Goal: Entertainment & Leisure: Consume media (video, audio)

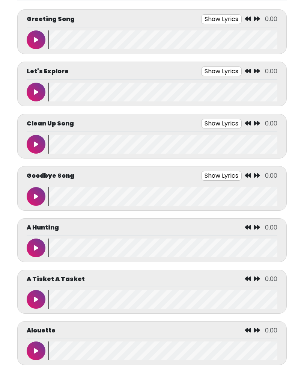
scroll to position [59, 0]
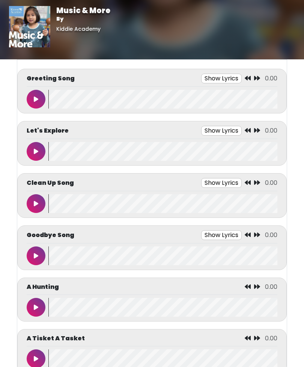
click at [35, 96] on icon at bounding box center [36, 99] width 5 height 6
click at [42, 151] on button at bounding box center [36, 151] width 19 height 19
click at [44, 147] on button at bounding box center [36, 151] width 19 height 19
click at [29, 138] on div "Let's Explore Show Lyrics 0:45 / 0:45" at bounding box center [152, 132] width 251 height 13
click at [33, 148] on button at bounding box center [36, 151] width 19 height 19
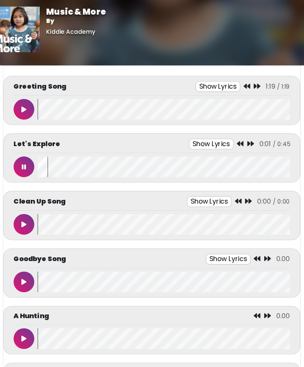
click at [34, 153] on icon at bounding box center [36, 151] width 4 height 6
click at [27, 200] on button at bounding box center [36, 203] width 19 height 19
click at [204, 177] on div "Clean Up Song Show Lyrics 0:07 / 1:18" at bounding box center [152, 195] width 270 height 45
click at [206, 181] on button "Show Lyrics" at bounding box center [208, 183] width 41 height 10
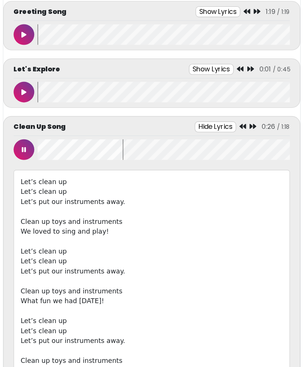
scroll to position [56, 0]
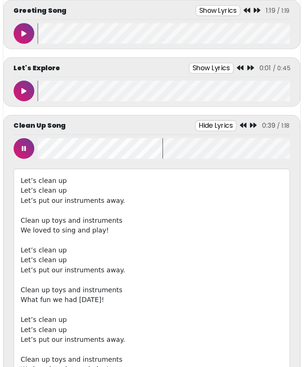
click at [27, 142] on button at bounding box center [36, 147] width 19 height 19
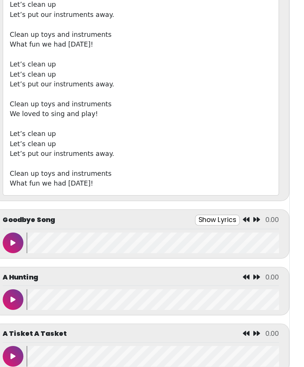
scroll to position [289, 0]
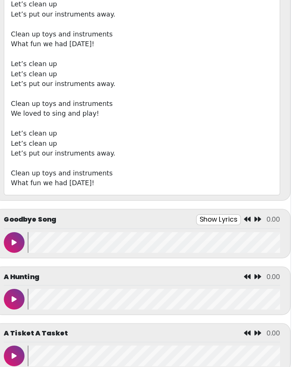
click at [34, 229] on icon at bounding box center [36, 232] width 5 height 6
click at [186, 207] on button "Show Lyrics" at bounding box center [204, 212] width 41 height 10
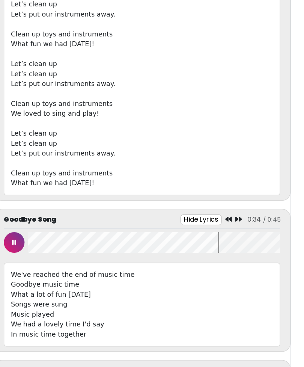
click at [27, 223] on button at bounding box center [36, 232] width 19 height 19
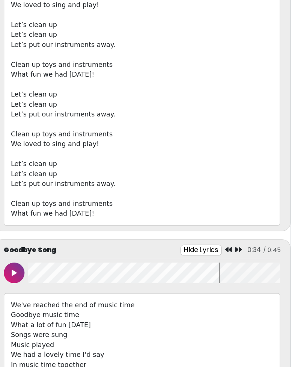
scroll to position [273, 0]
